Goal: Find specific page/section: Find specific page/section

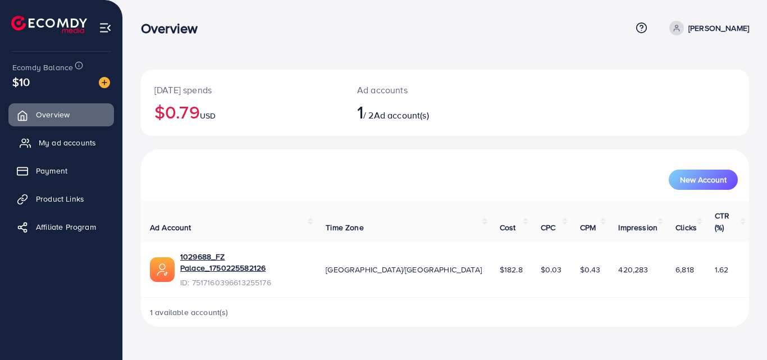
click at [98, 141] on link "My ad accounts" at bounding box center [61, 142] width 106 height 22
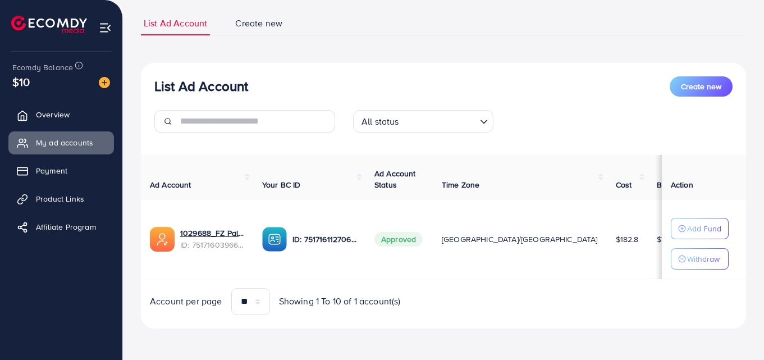
scroll to position [75, 0]
click at [89, 196] on link "Product Links" at bounding box center [61, 199] width 106 height 22
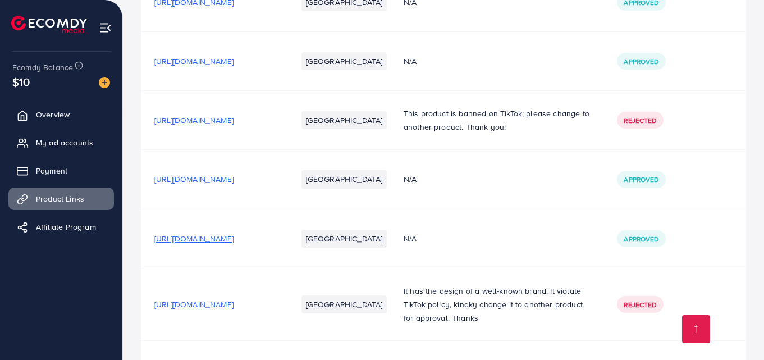
scroll to position [379, 0]
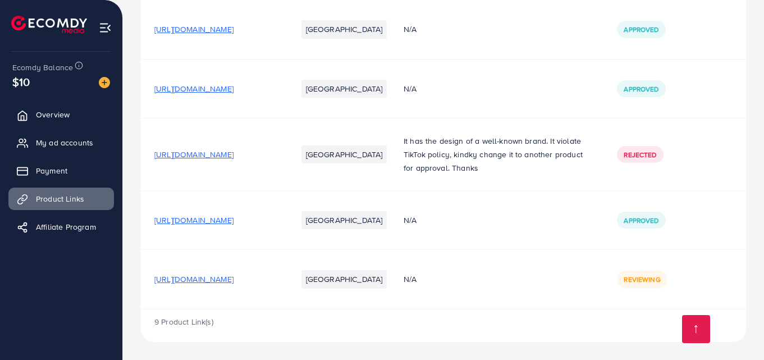
drag, startPoint x: 339, startPoint y: 132, endPoint x: 354, endPoint y: 230, distance: 99.5
click at [354, 230] on tbody "https://fzpalace.store/products/fruit-vinegar-black-hair-color Pakistan N/A App…" at bounding box center [443, 36] width 605 height 545
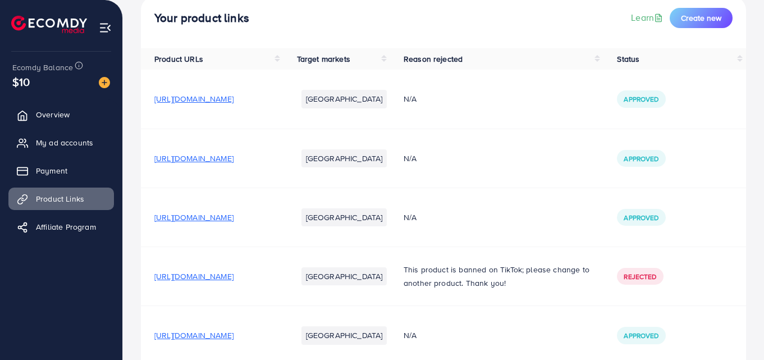
scroll to position [63, 0]
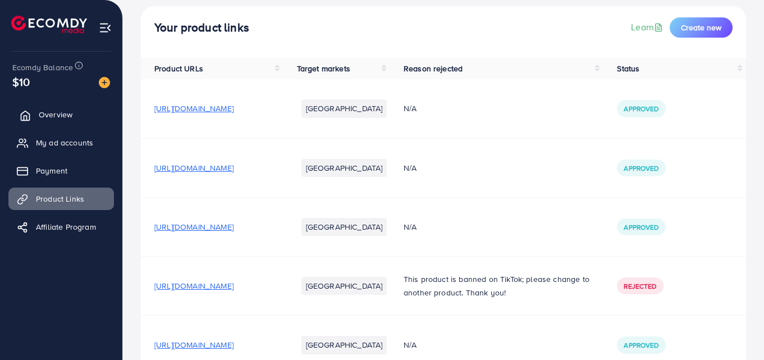
click at [44, 117] on span "Overview" at bounding box center [56, 114] width 34 height 11
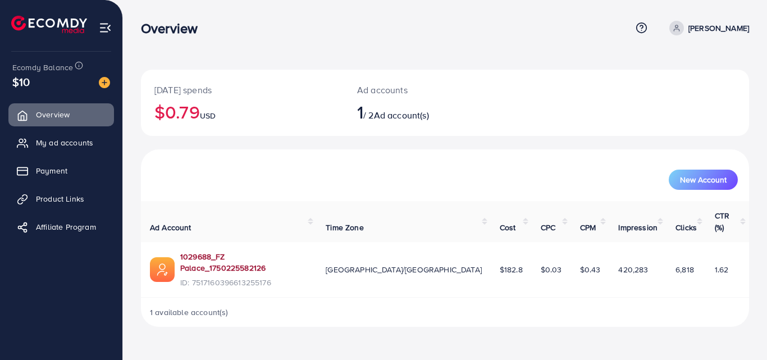
click at [243, 251] on link "1029688_FZ Palace_1750225582126" at bounding box center [243, 262] width 127 height 23
click at [82, 195] on span "Product Links" at bounding box center [63, 198] width 48 height 11
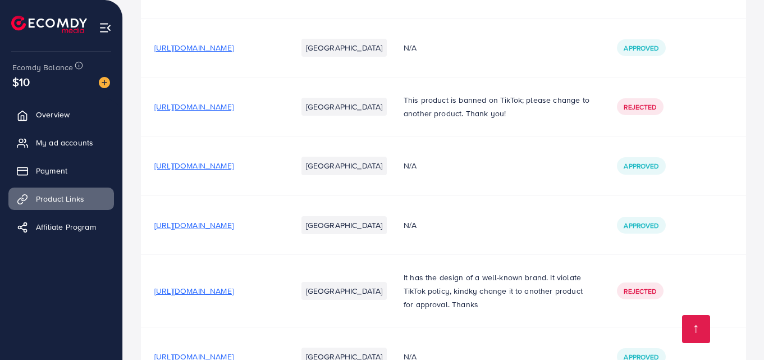
scroll to position [216, 0]
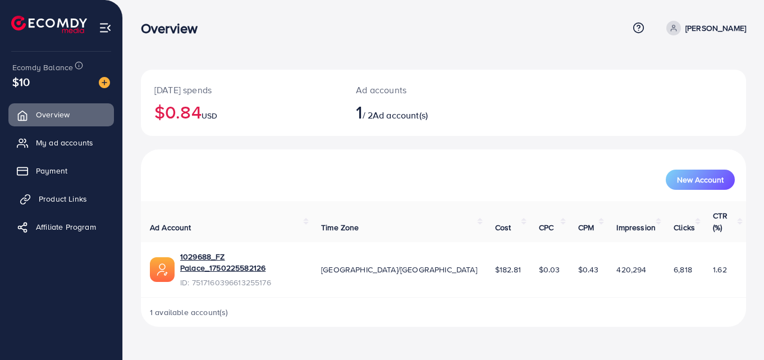
click at [83, 204] on span "Product Links" at bounding box center [63, 198] width 48 height 11
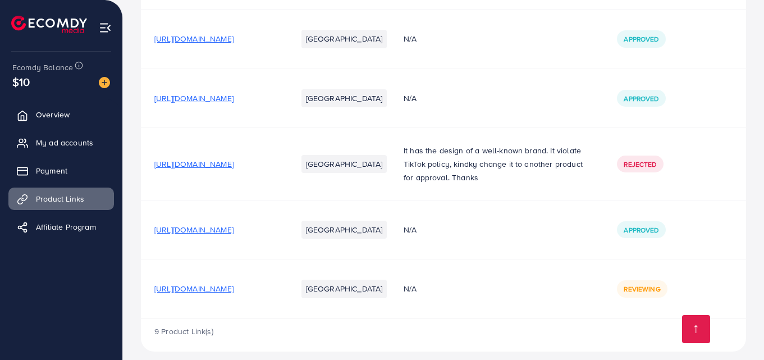
scroll to position [379, 0]
